Goal: Transaction & Acquisition: Purchase product/service

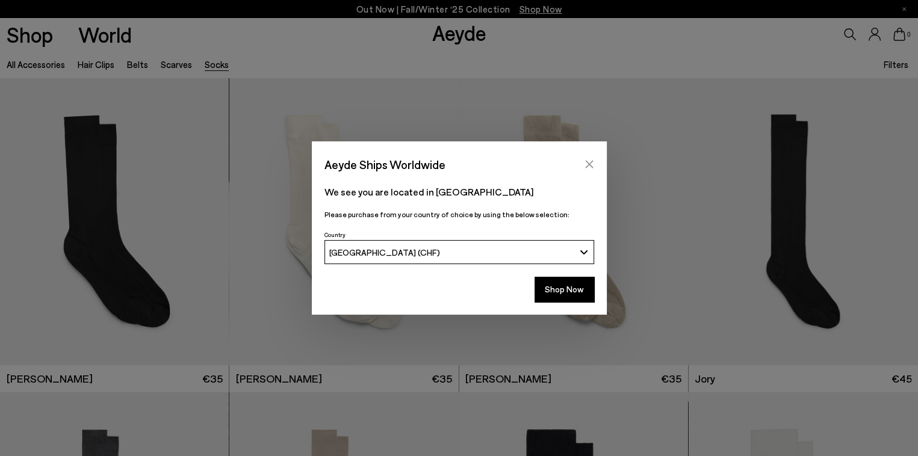
click at [590, 161] on icon "Close" at bounding box center [590, 165] width 10 height 10
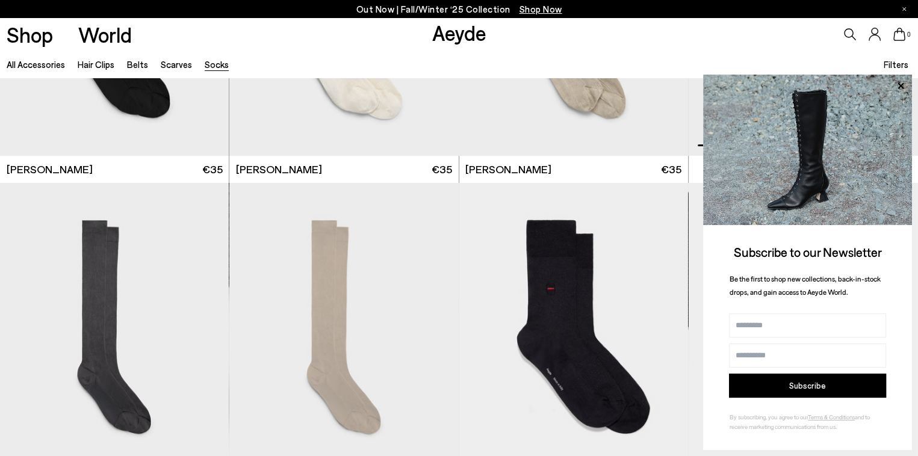
scroll to position [174, 0]
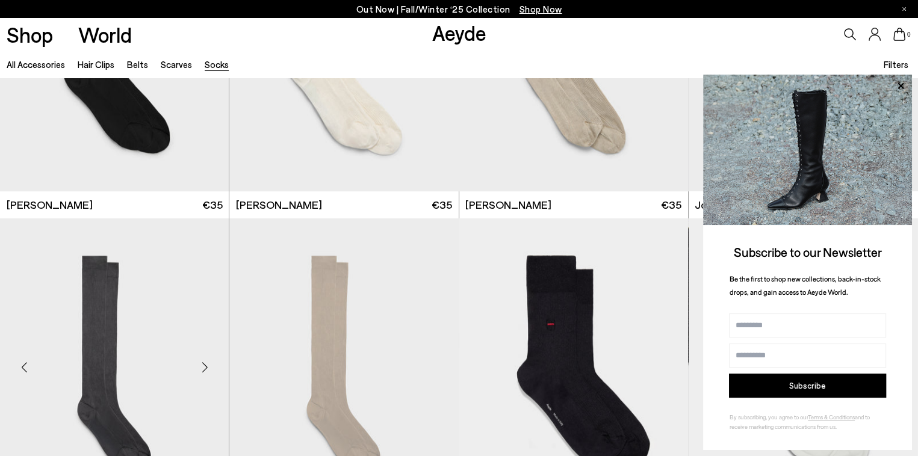
click at [125, 311] on img "1 / 3" at bounding box center [114, 363] width 229 height 288
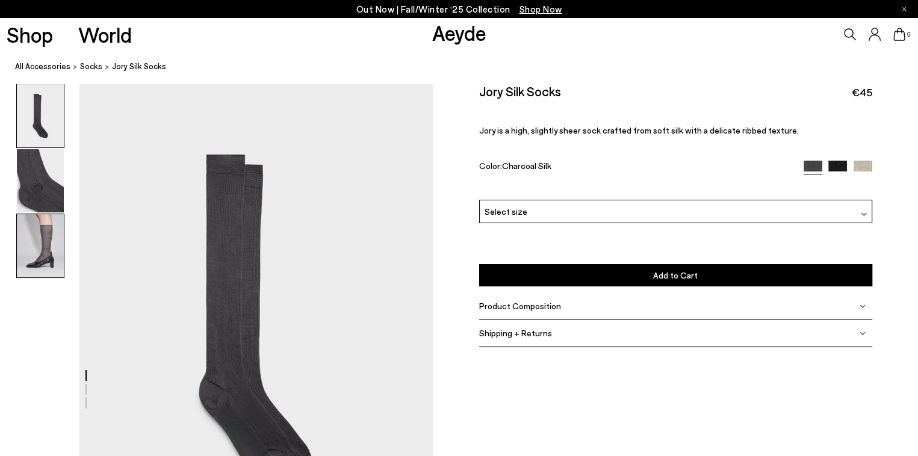
click at [44, 241] on img at bounding box center [40, 245] width 47 height 63
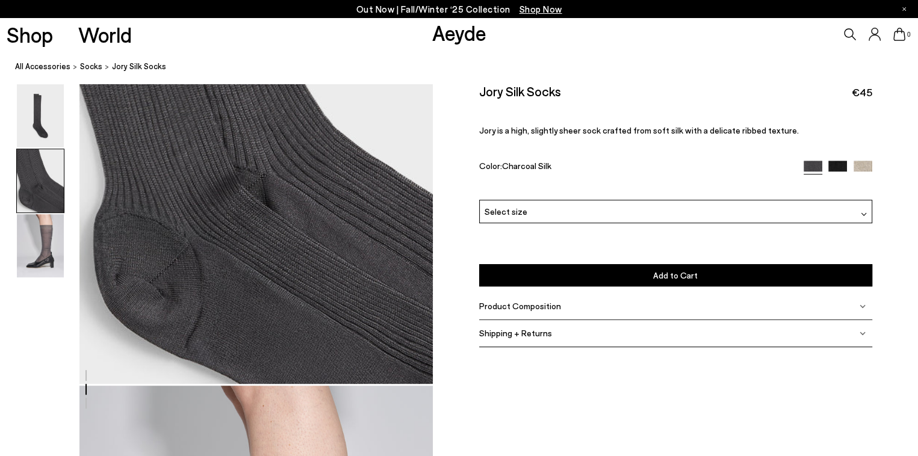
scroll to position [621, 0]
